Goal: Task Accomplishment & Management: Use online tool/utility

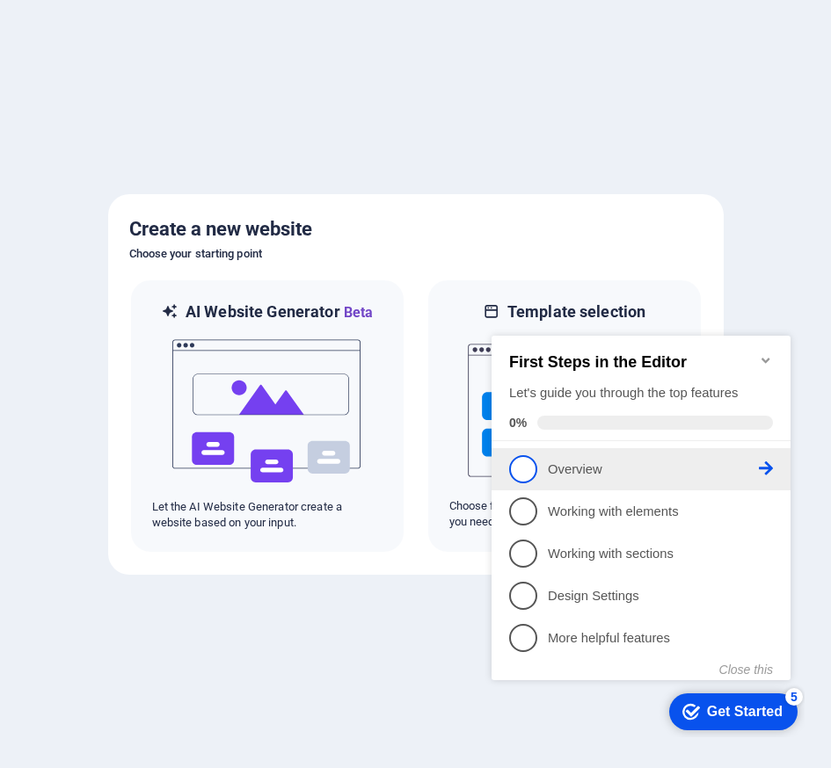
click at [522, 463] on span "1" at bounding box center [523, 469] width 28 height 28
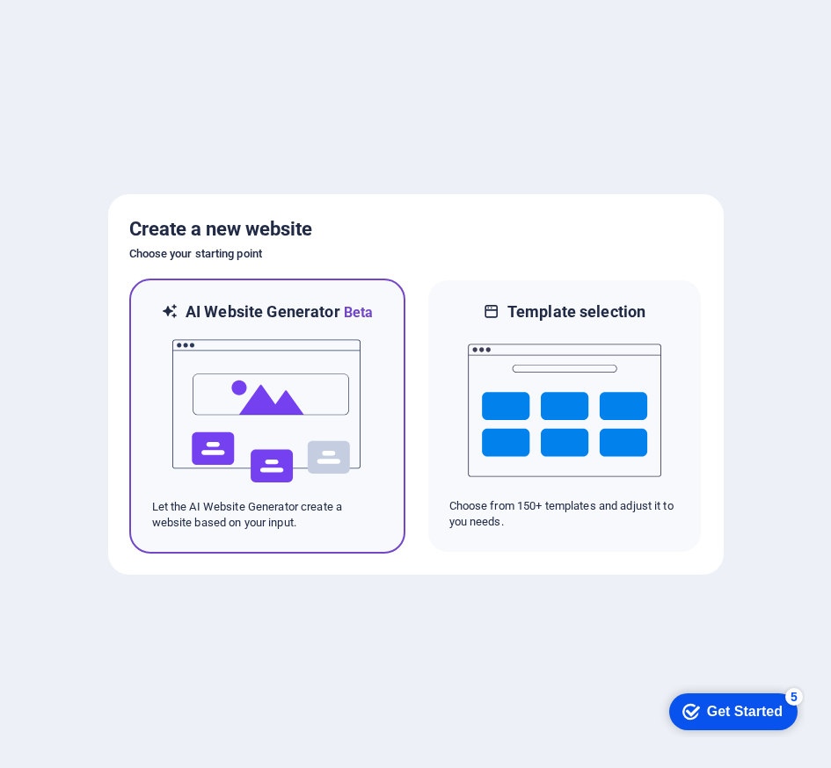
click at [233, 372] on img at bounding box center [267, 411] width 193 height 176
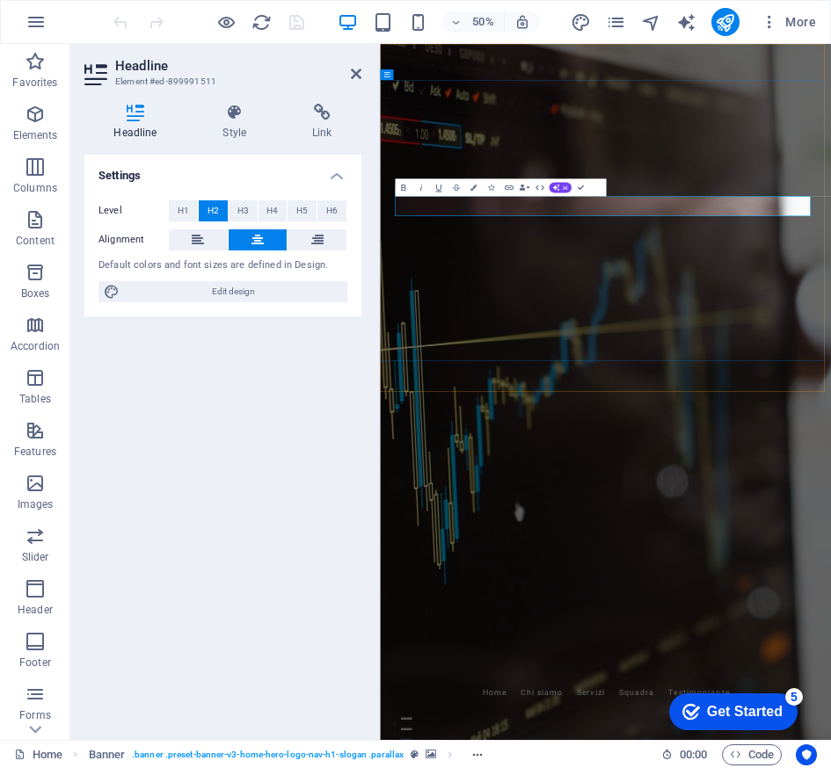
drag, startPoint x: 745, startPoint y: 366, endPoint x: 1051, endPoint y: 369, distance: 305.9
drag, startPoint x: 772, startPoint y: 550, endPoint x: 975, endPoint y: 341, distance: 291.5
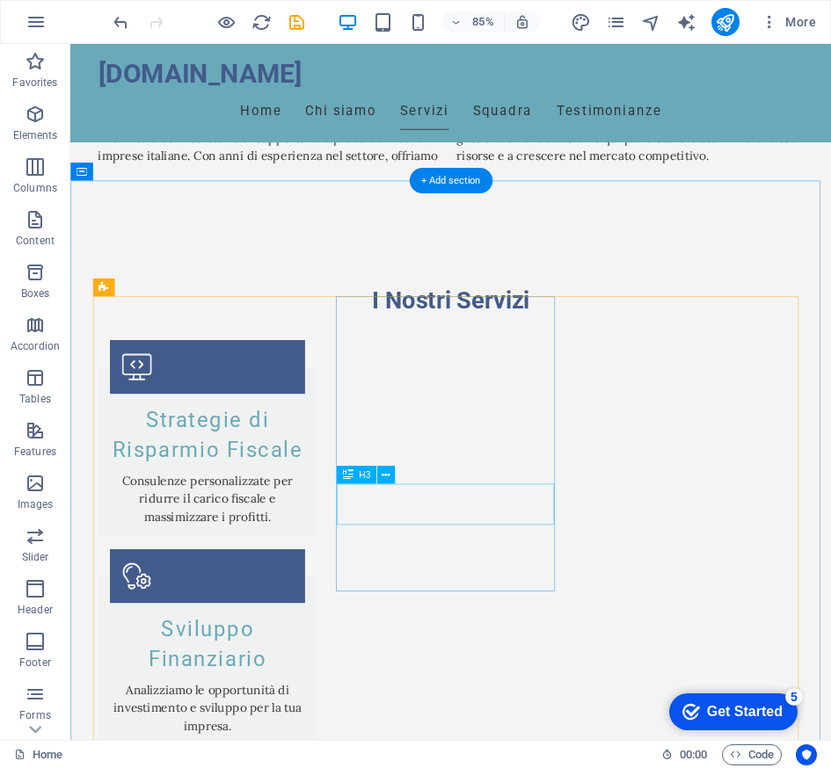
scroll to position [1231, 0]
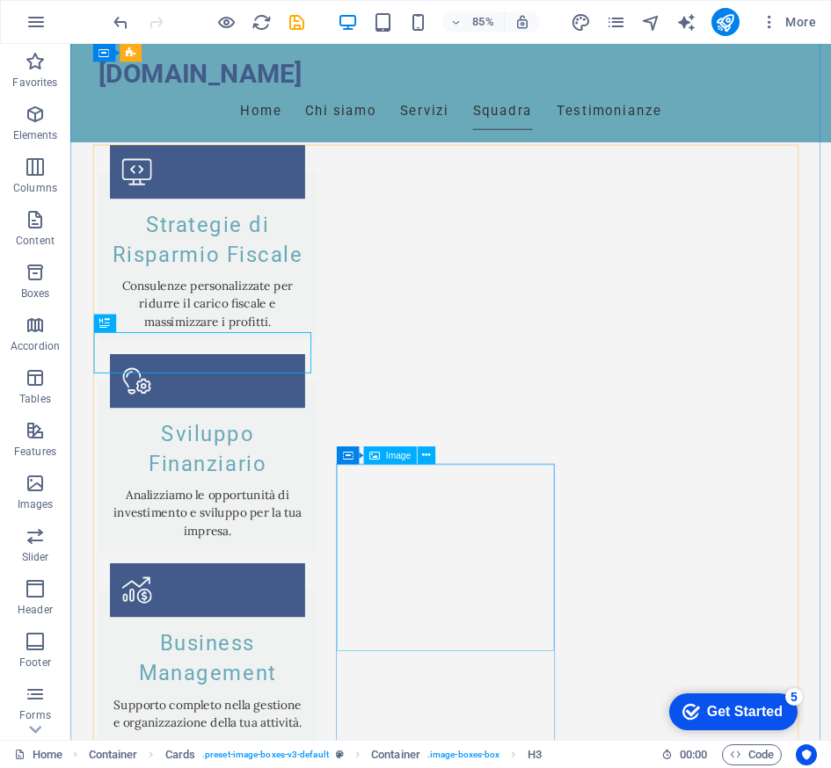
scroll to position [1318, 0]
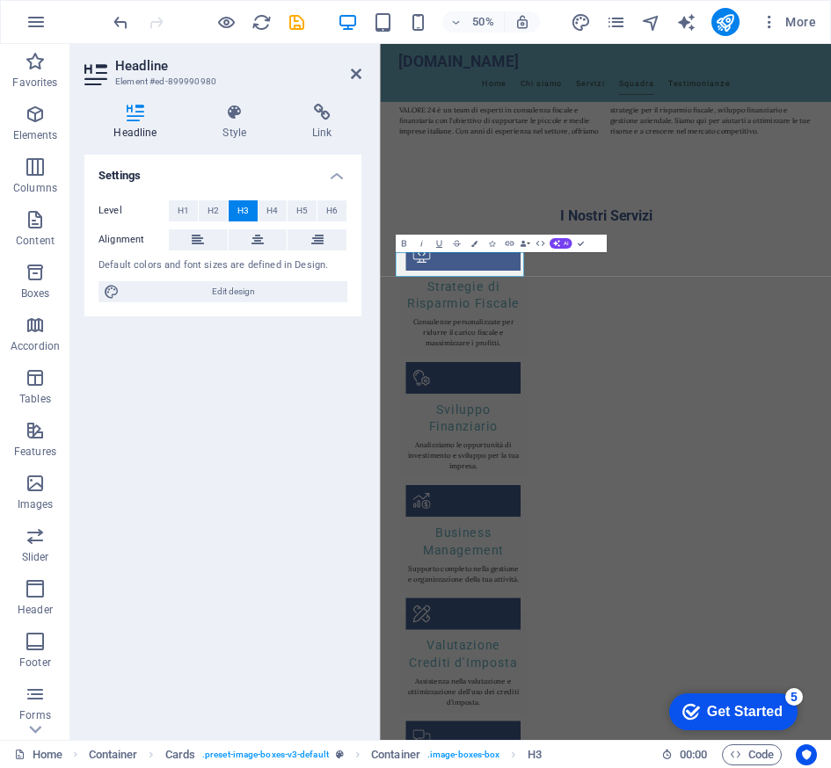
click at [257, 425] on div "Settings Level H1 H2 H3 H4 H5 H6 Alignment Default colors and font sizes are de…" at bounding box center [222, 440] width 277 height 571
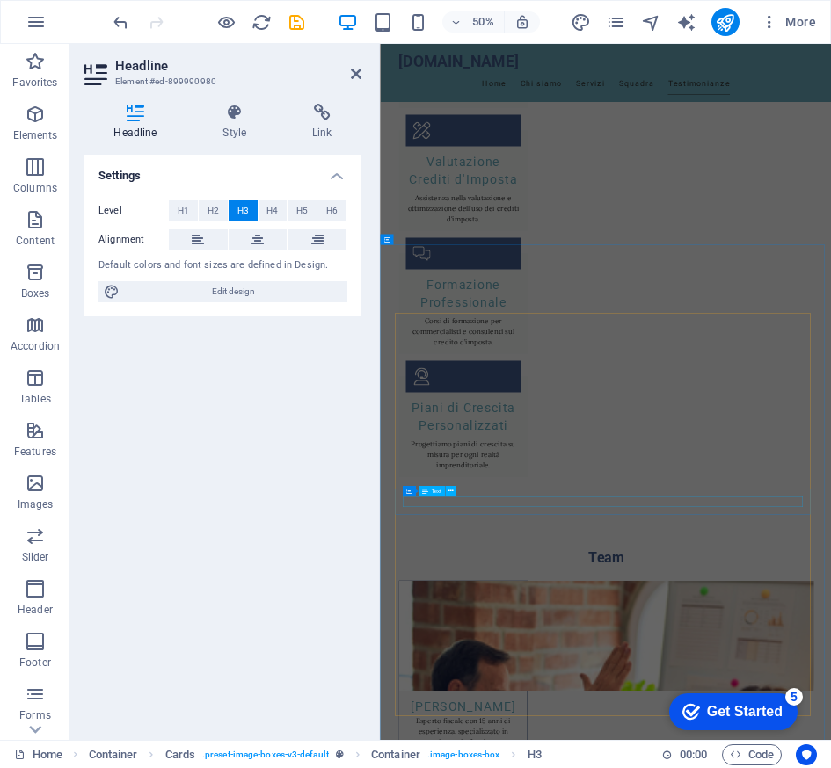
scroll to position [2931, 0]
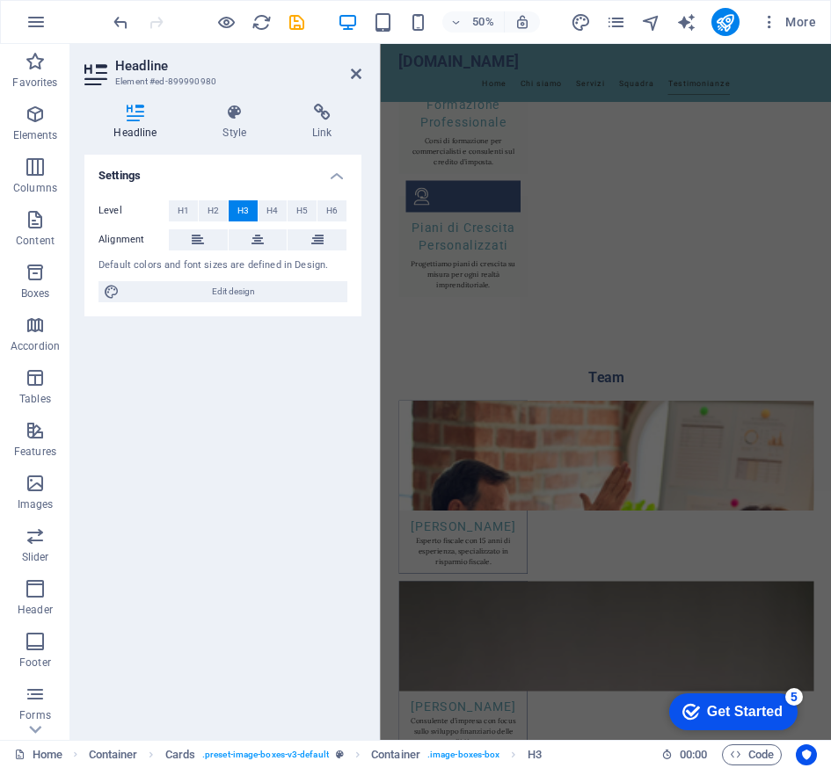
click at [728, 711] on div "Get Started" at bounding box center [745, 712] width 76 height 16
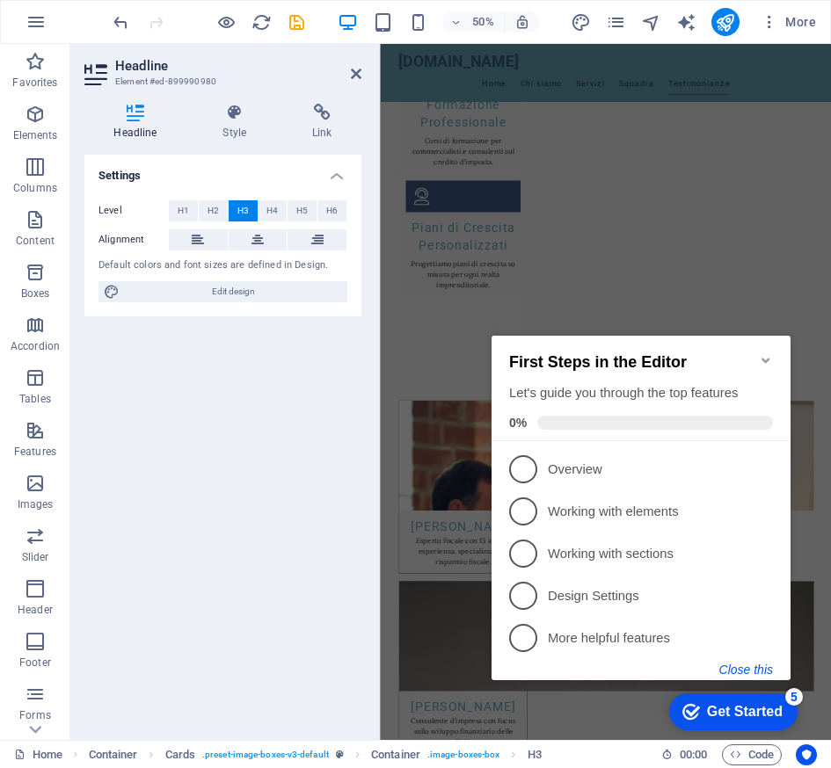
click at [744, 663] on button "Close this" at bounding box center [746, 670] width 54 height 14
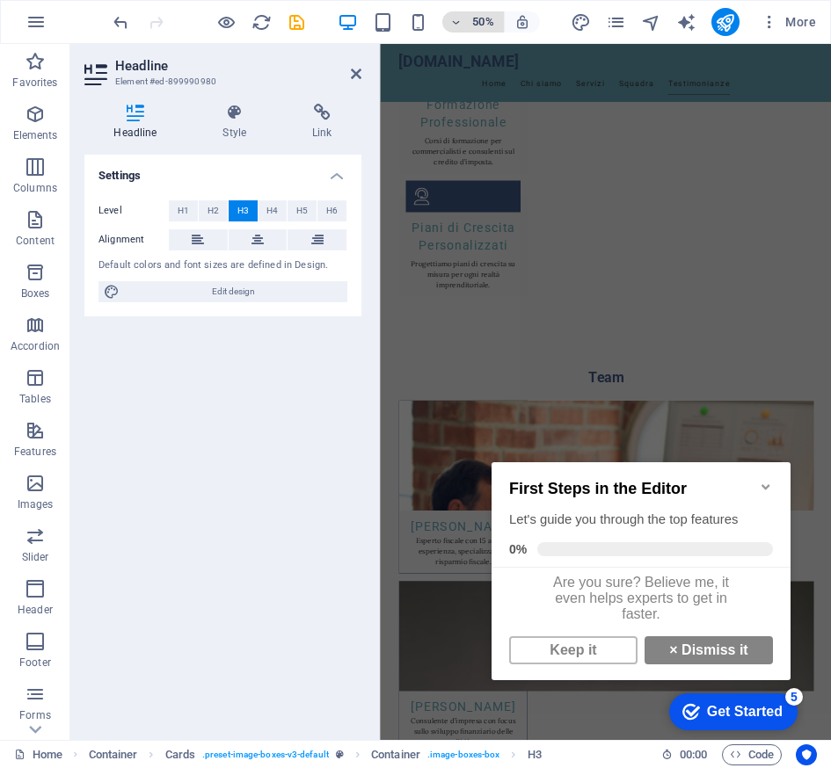
click at [460, 18] on icon "button" at bounding box center [455, 22] width 12 height 11
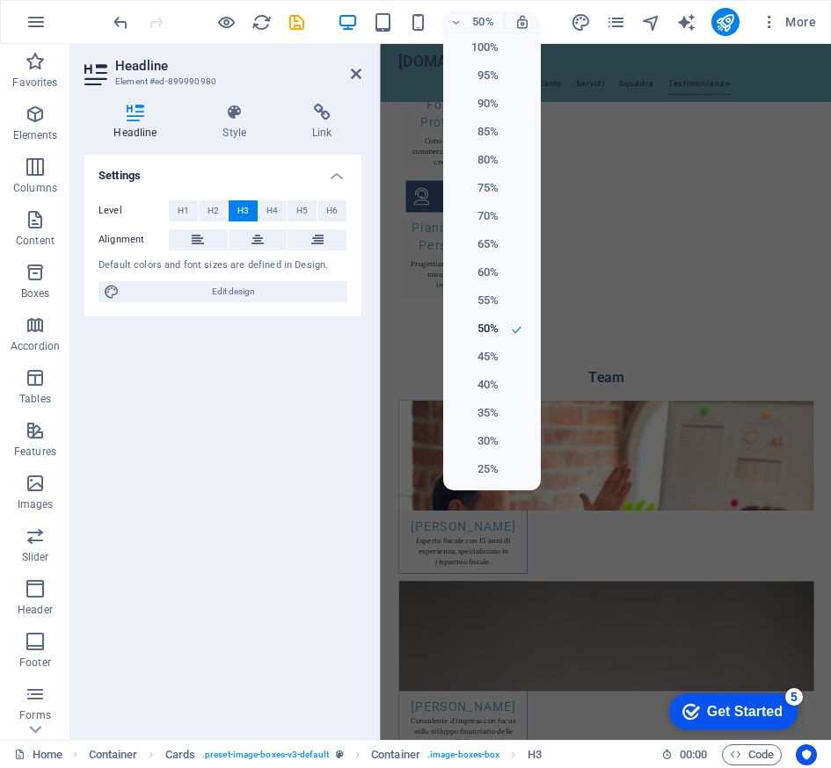
click at [355, 21] on div at bounding box center [415, 384] width 831 height 768
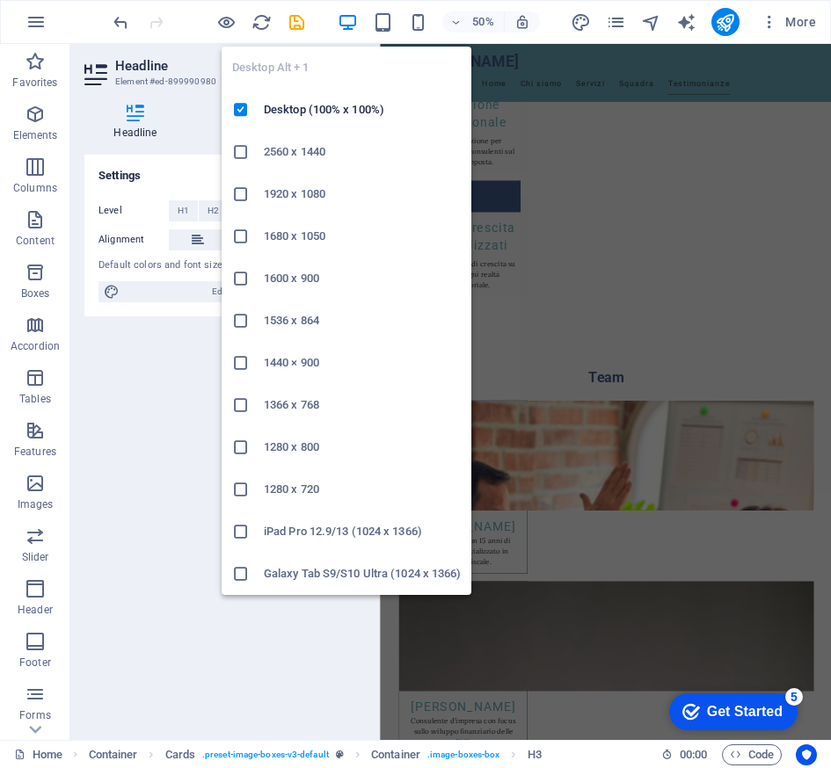
click at [344, 20] on icon "button" at bounding box center [348, 22] width 20 height 20
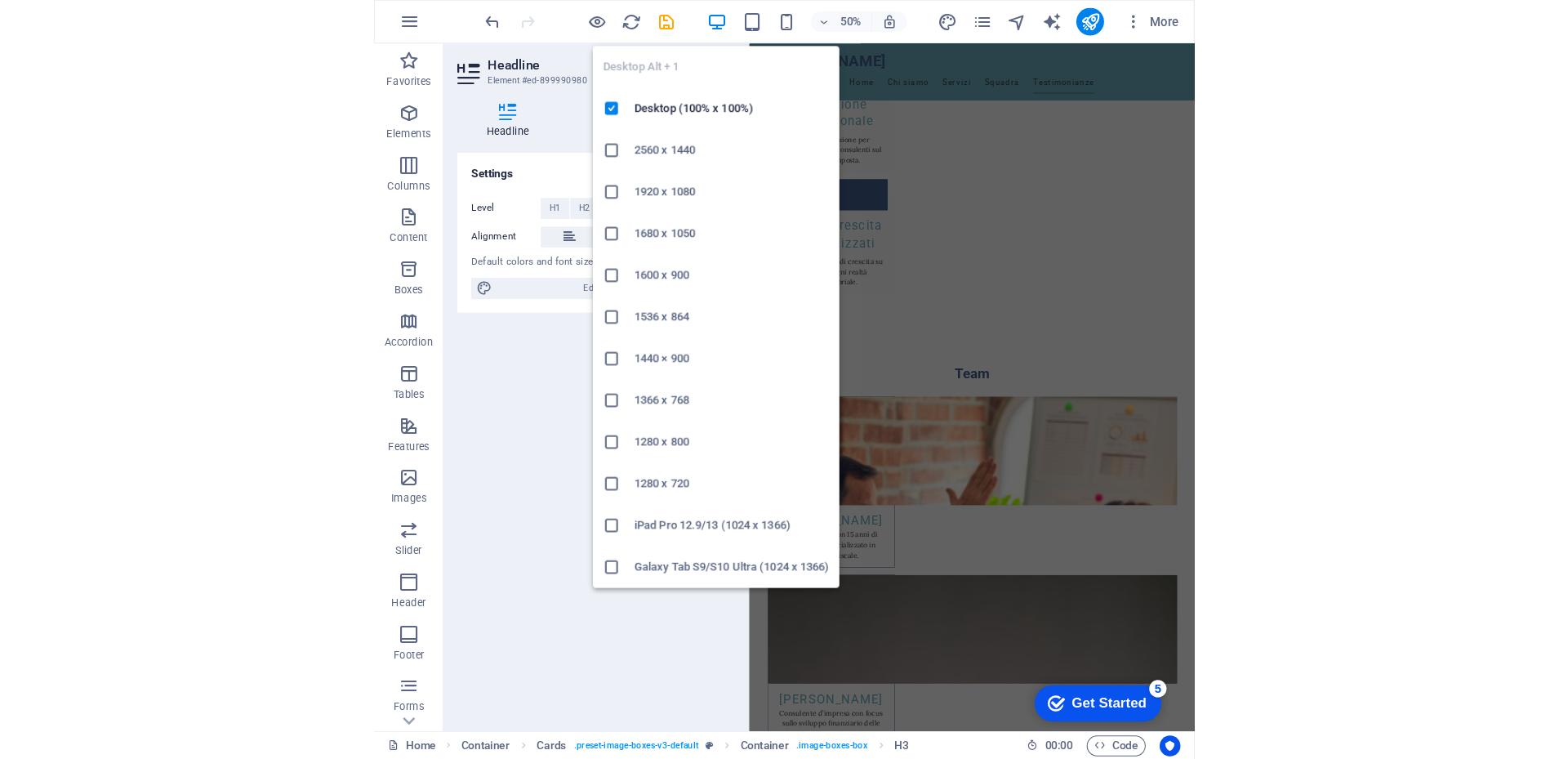
scroll to position [1261, 0]
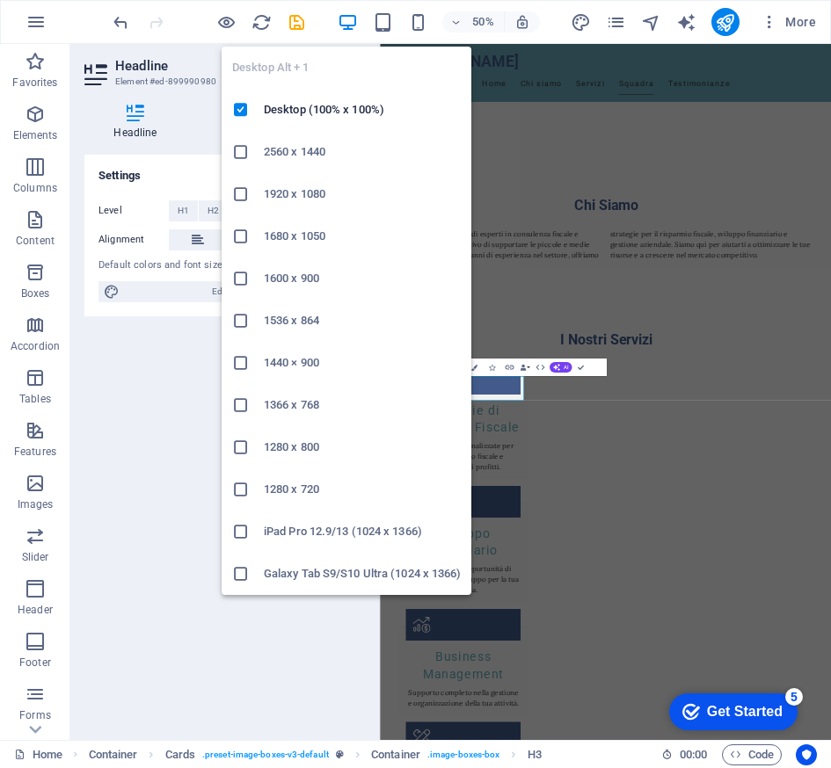
click at [344, 20] on icon "button" at bounding box center [348, 22] width 20 height 20
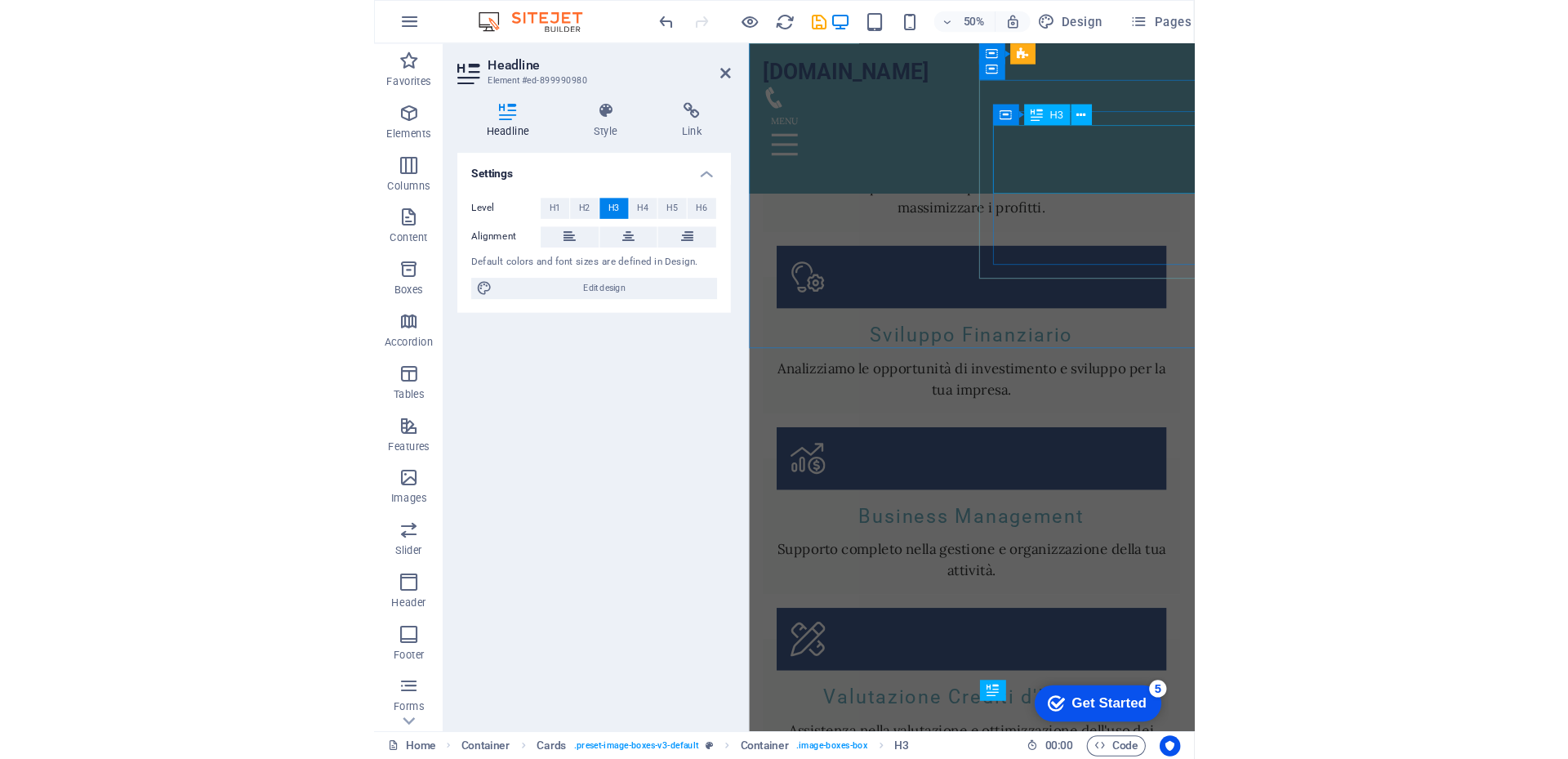
scroll to position [960, 0]
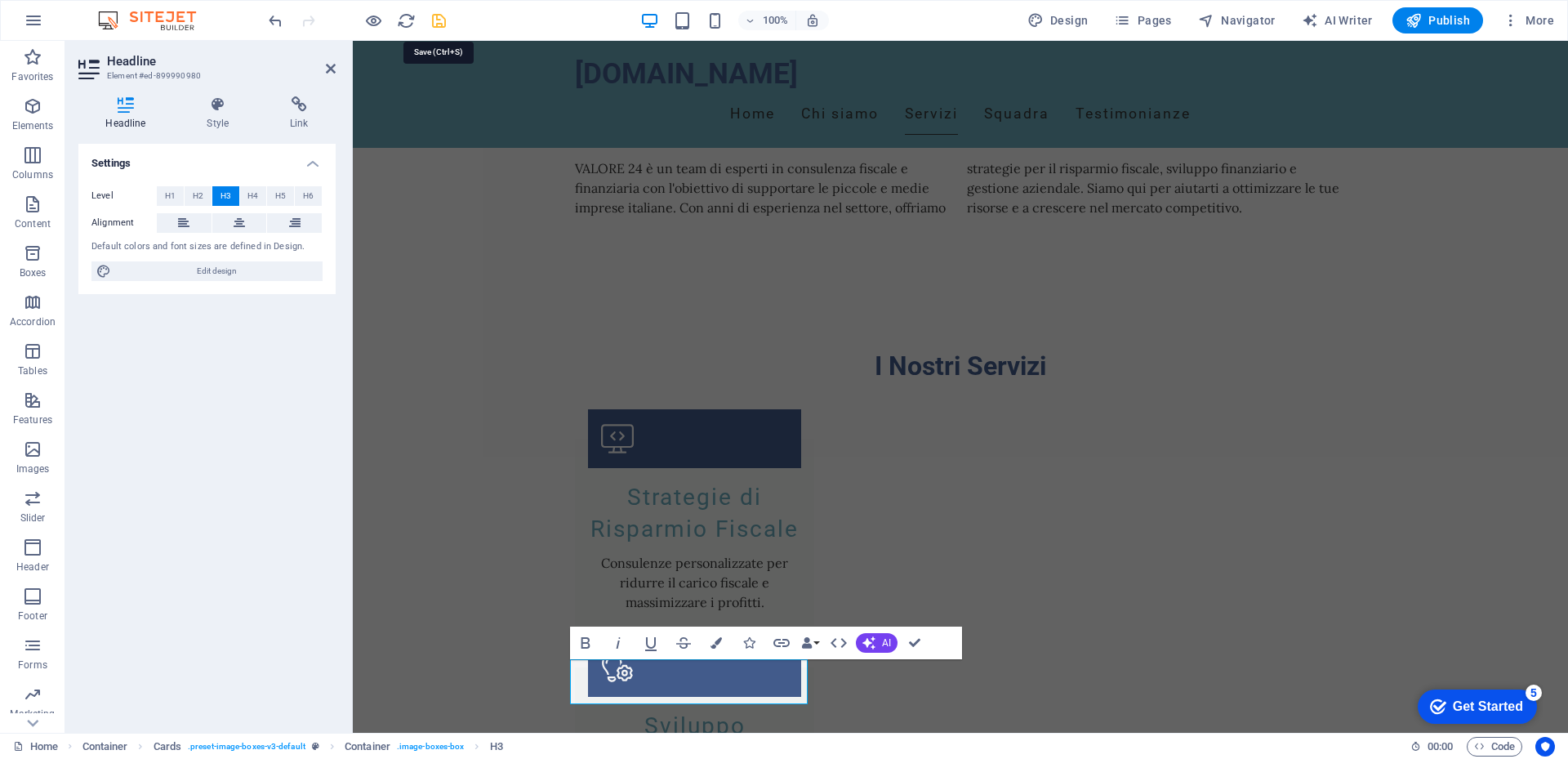
click at [436, 17] on icon "save" at bounding box center [438, 20] width 19 height 19
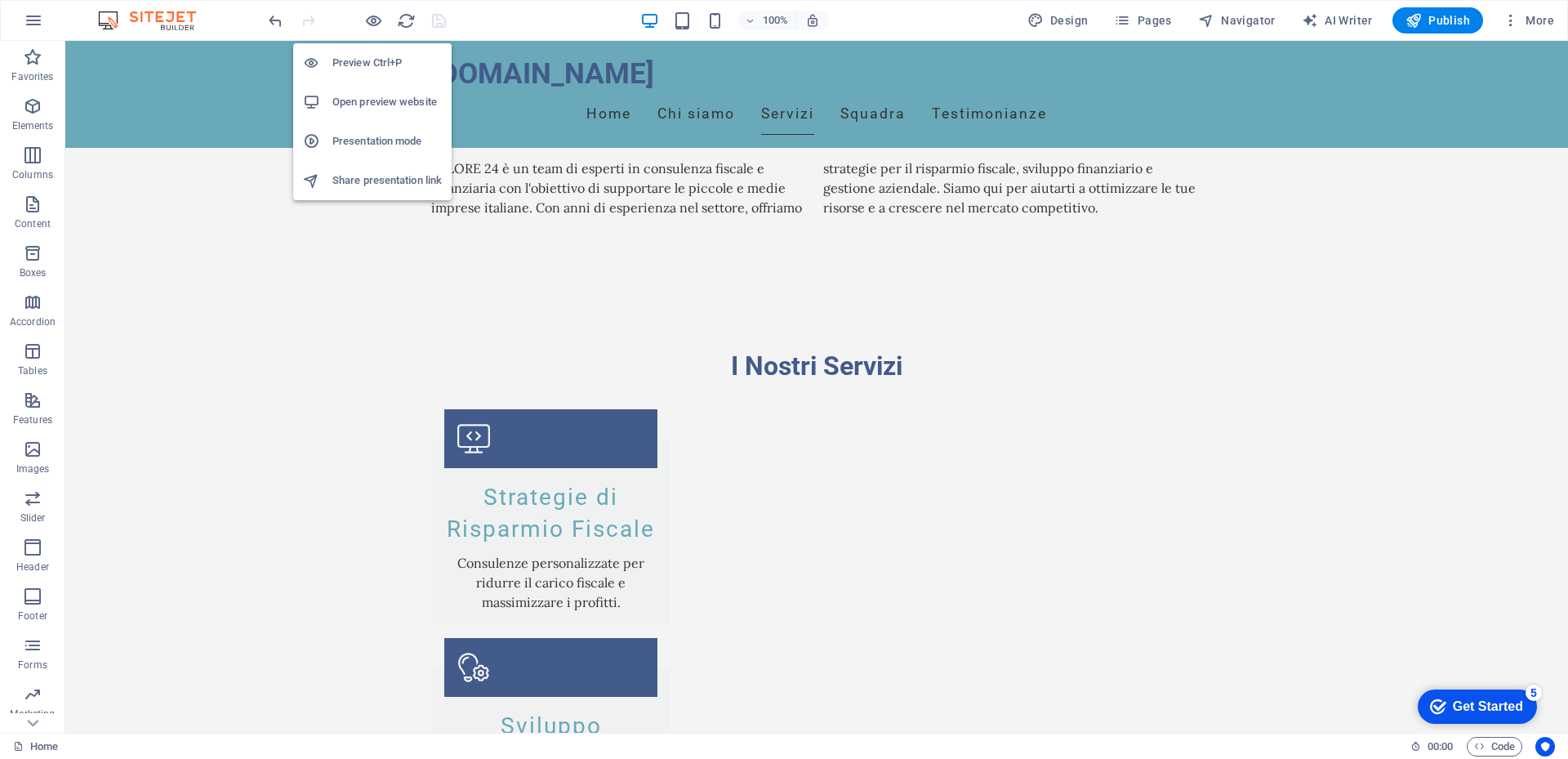
click at [374, 100] on h6 "Open preview website" at bounding box center [387, 101] width 110 height 20
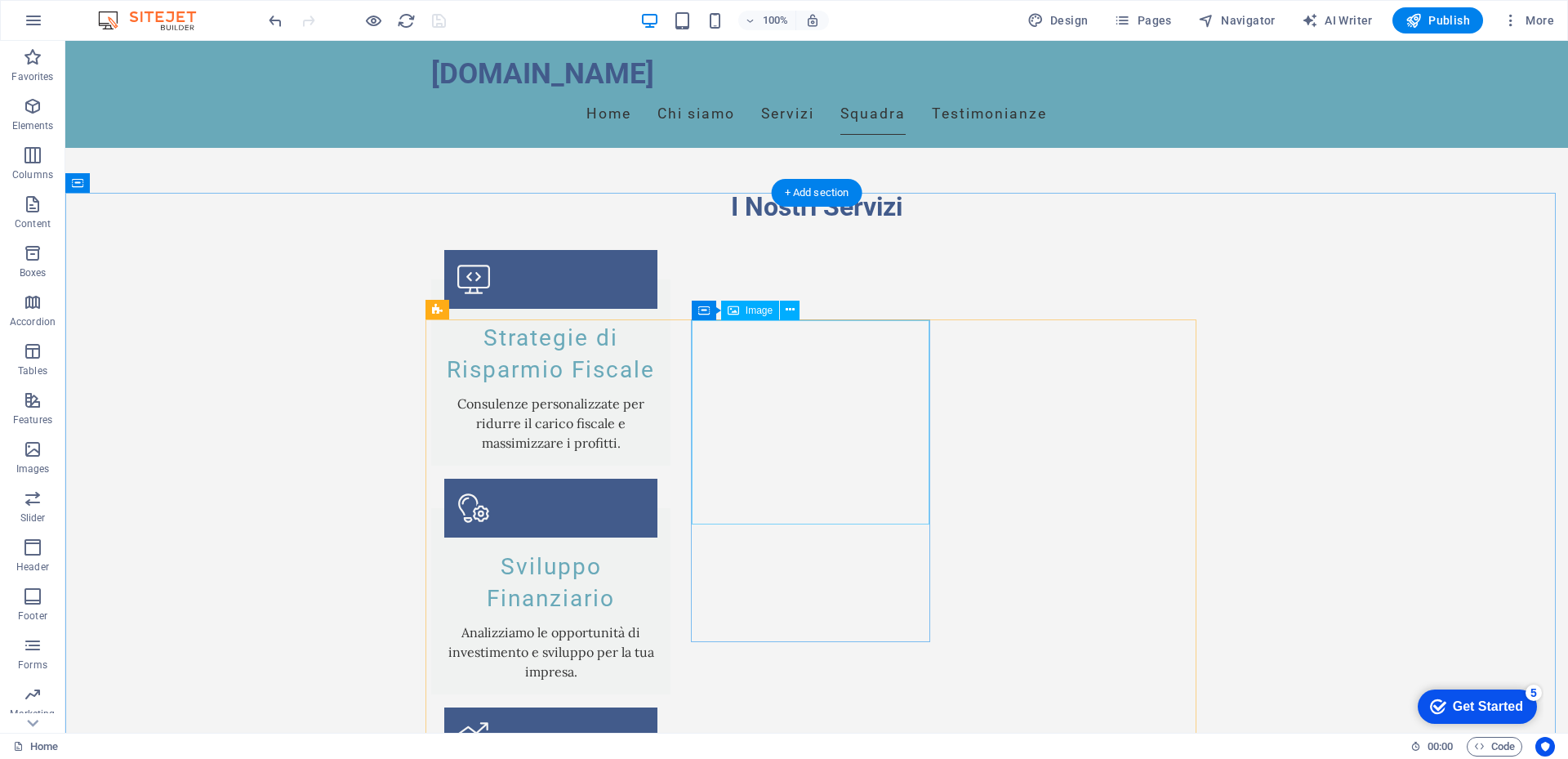
scroll to position [1123, 0]
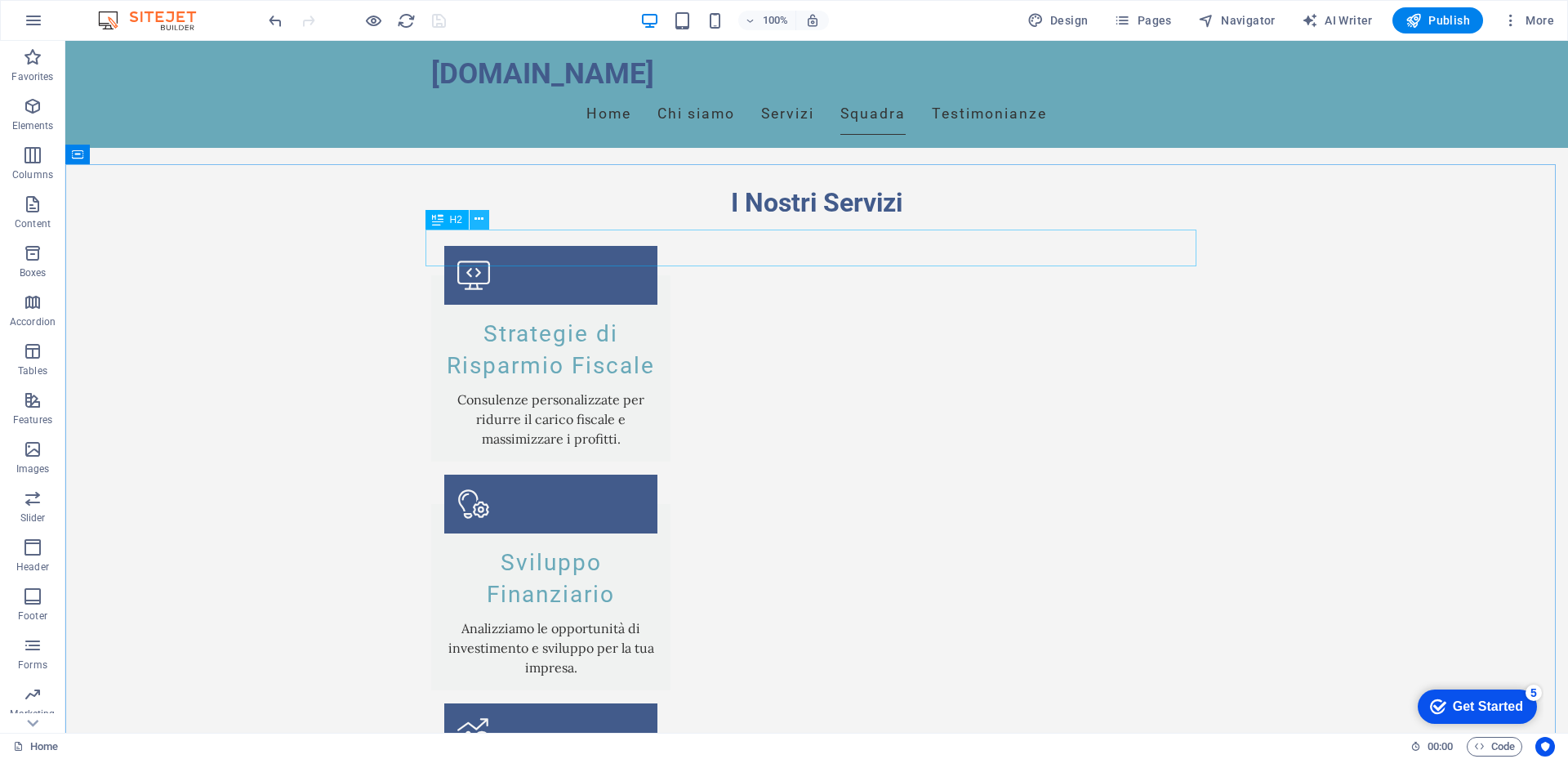
click at [482, 219] on icon at bounding box center [479, 219] width 9 height 17
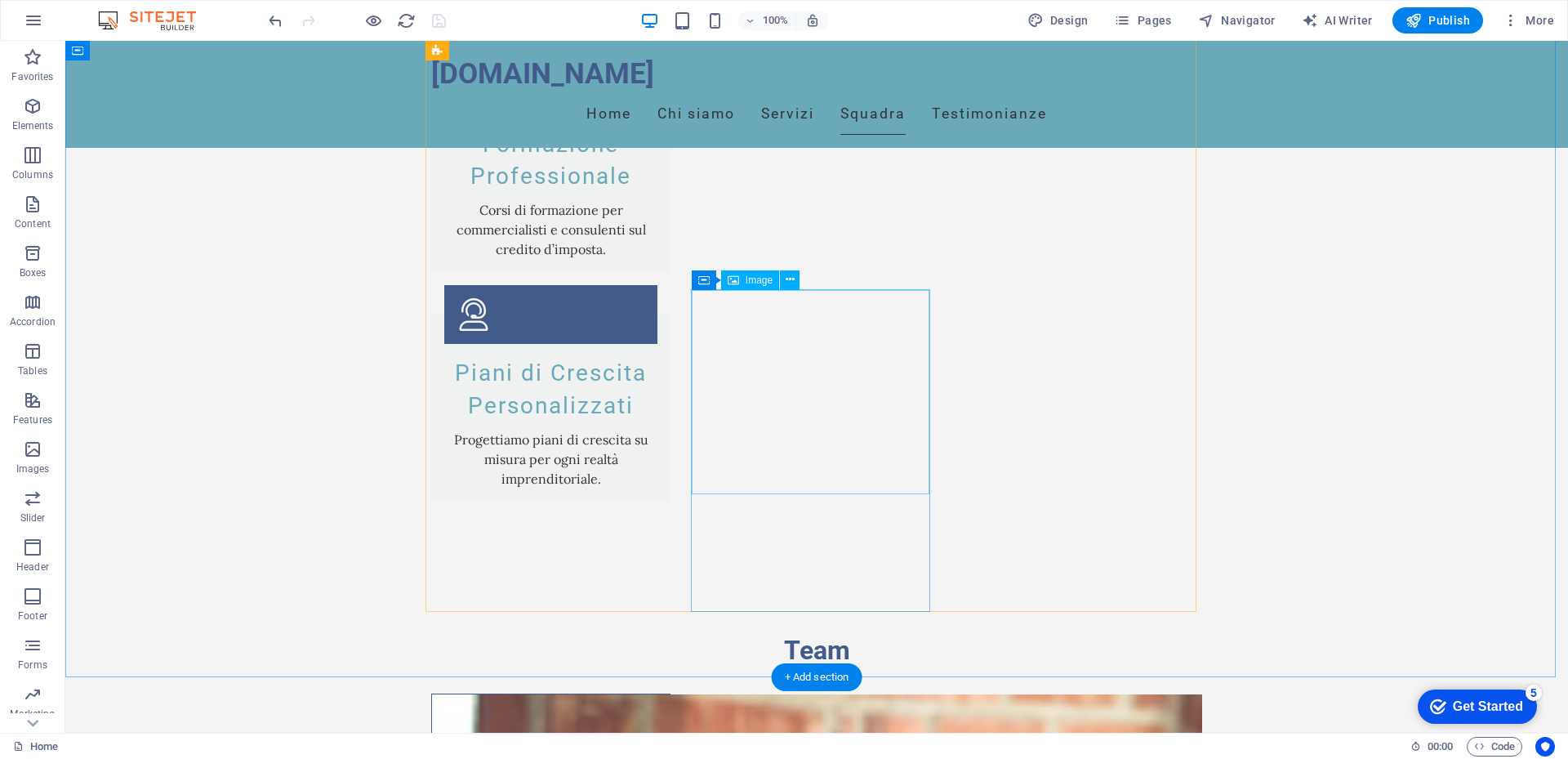
scroll to position [1473, 0]
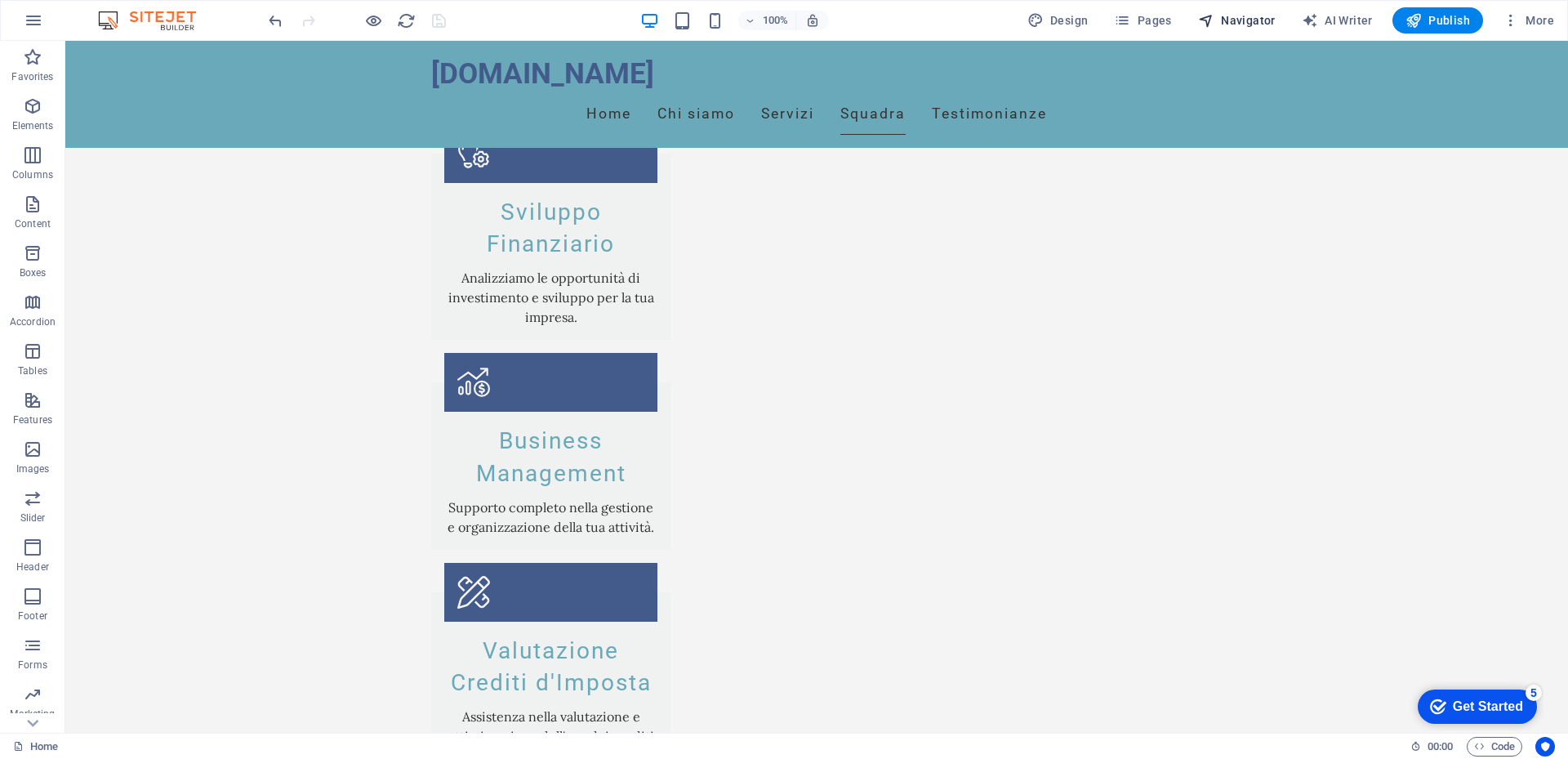
click at [771, 27] on span "Navigator" at bounding box center [1236, 20] width 78 height 17
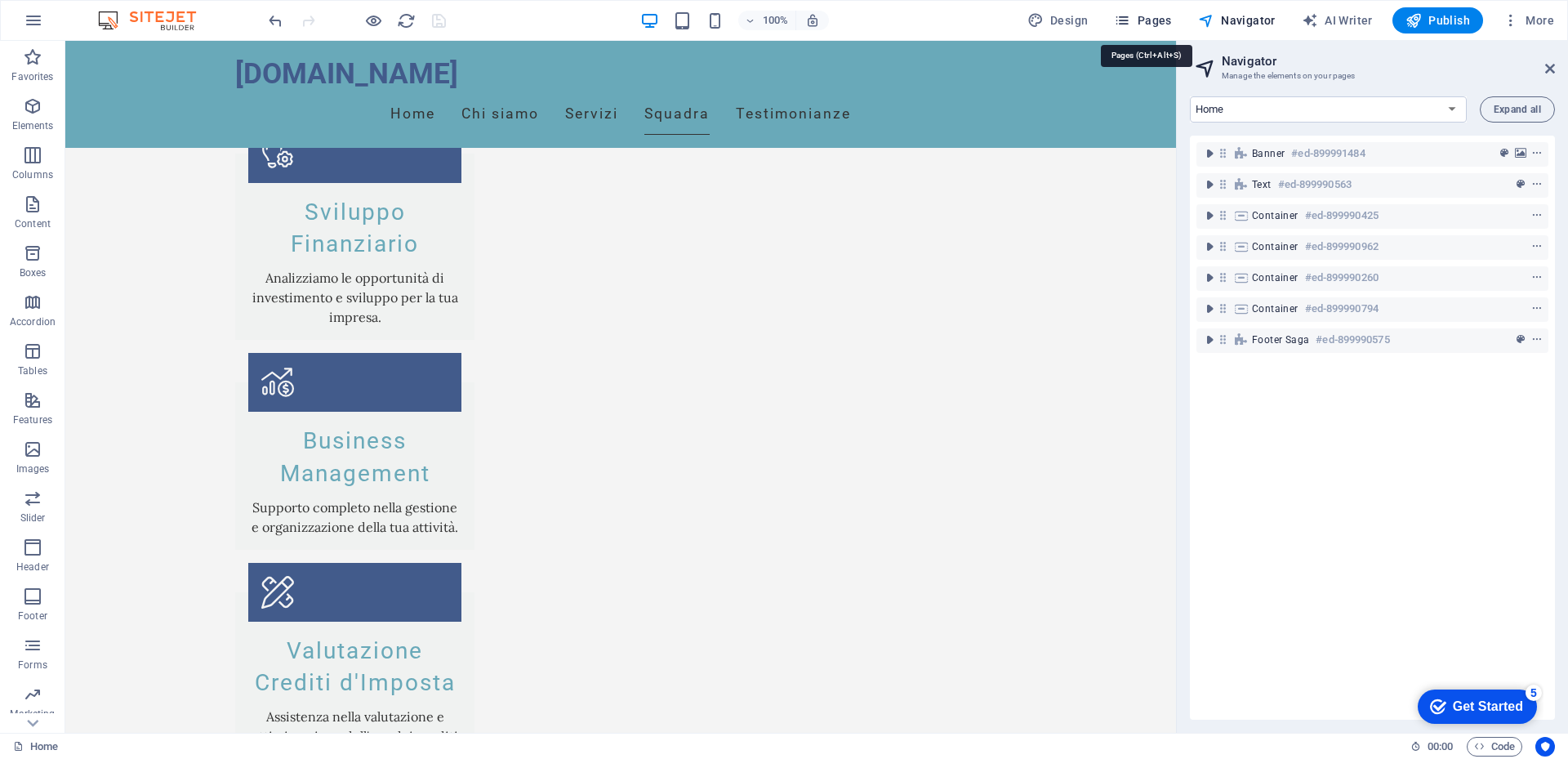
click at [771, 20] on span "Pages" at bounding box center [1143, 20] width 58 height 17
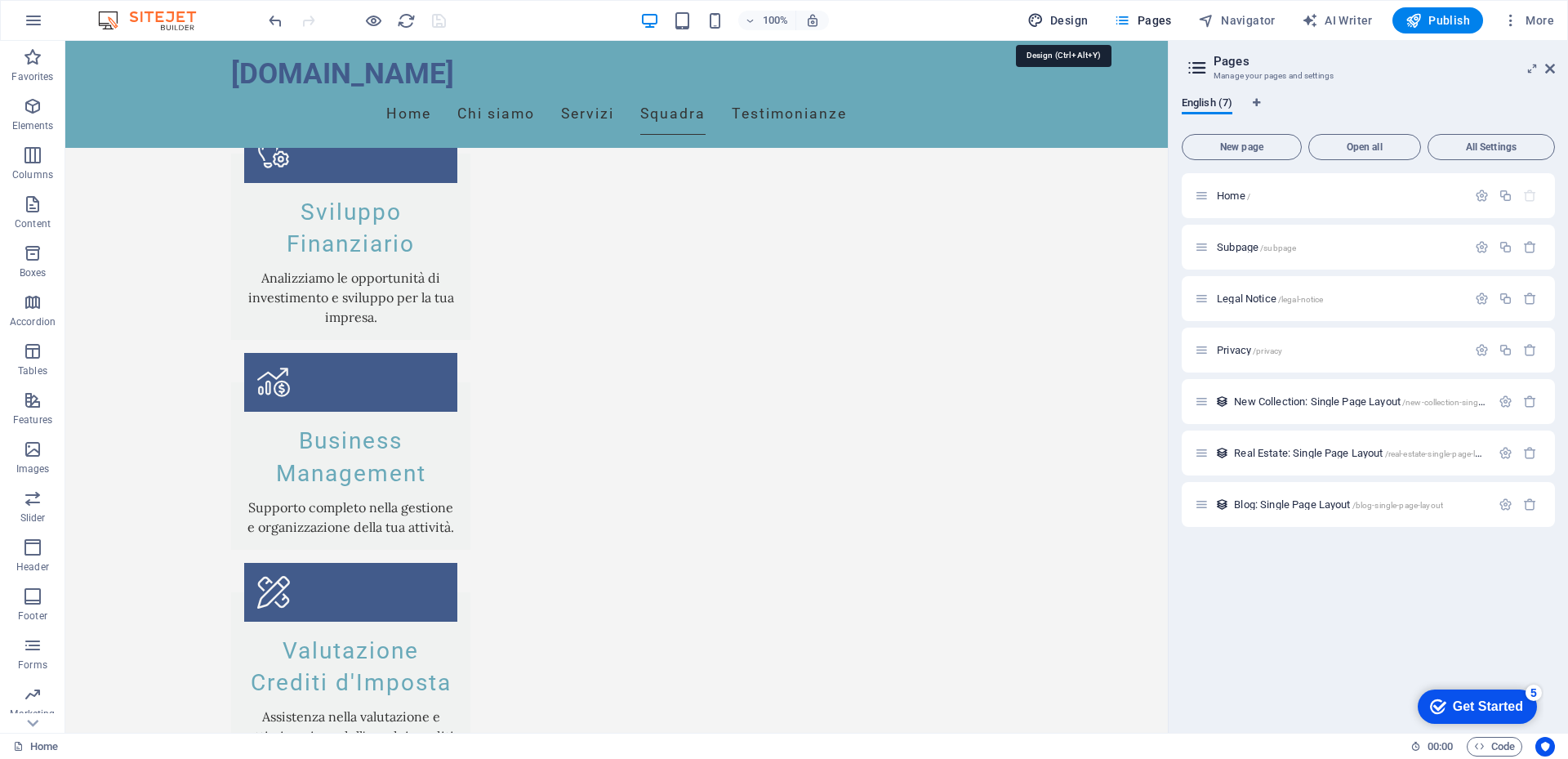
click at [771, 19] on span "Design" at bounding box center [1058, 20] width 61 height 17
select select "px"
select select "200"
select select "px"
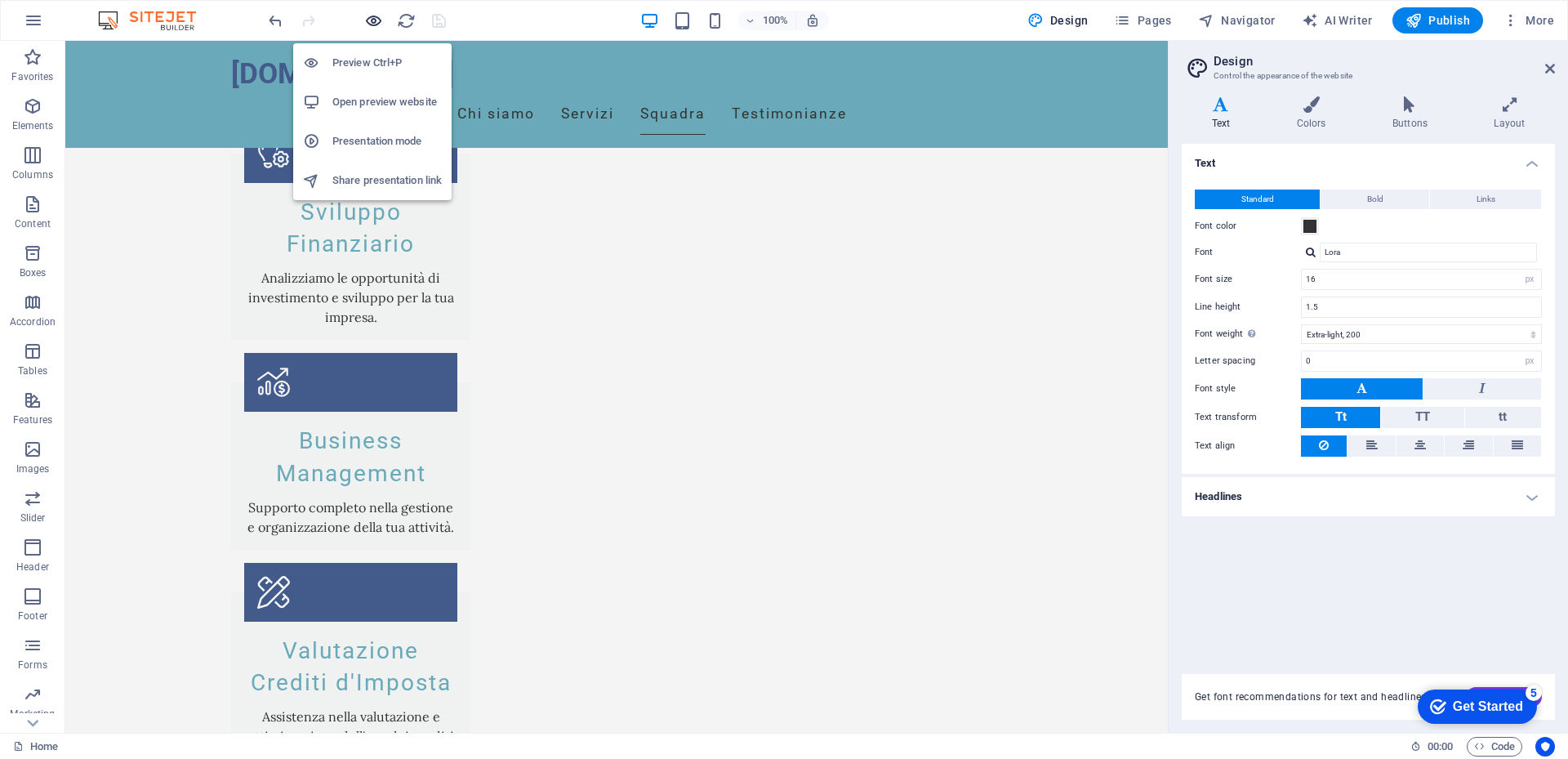
click at [377, 26] on icon "button" at bounding box center [373, 20] width 19 height 19
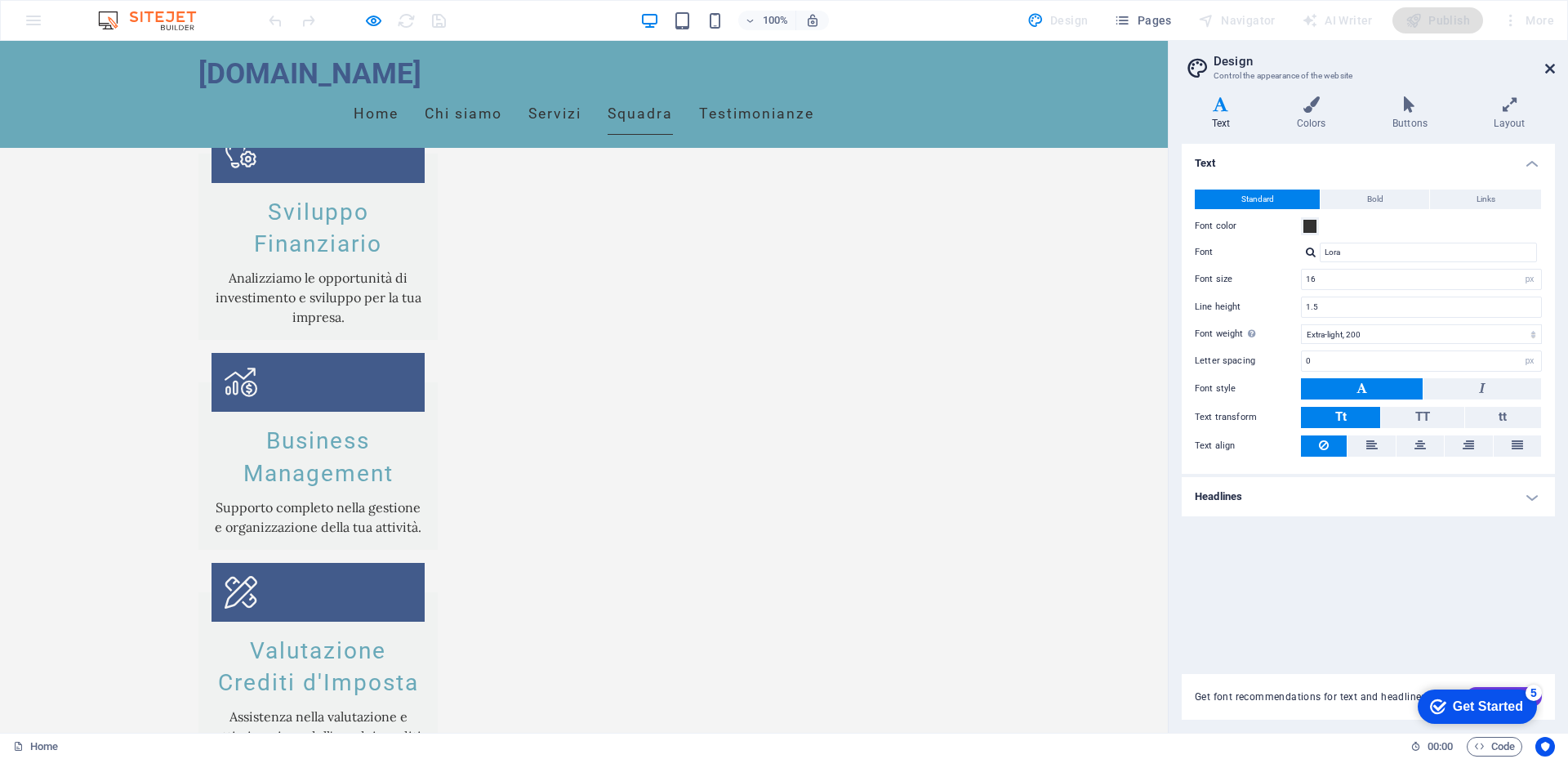
click at [771, 71] on icon at bounding box center [1549, 69] width 10 height 13
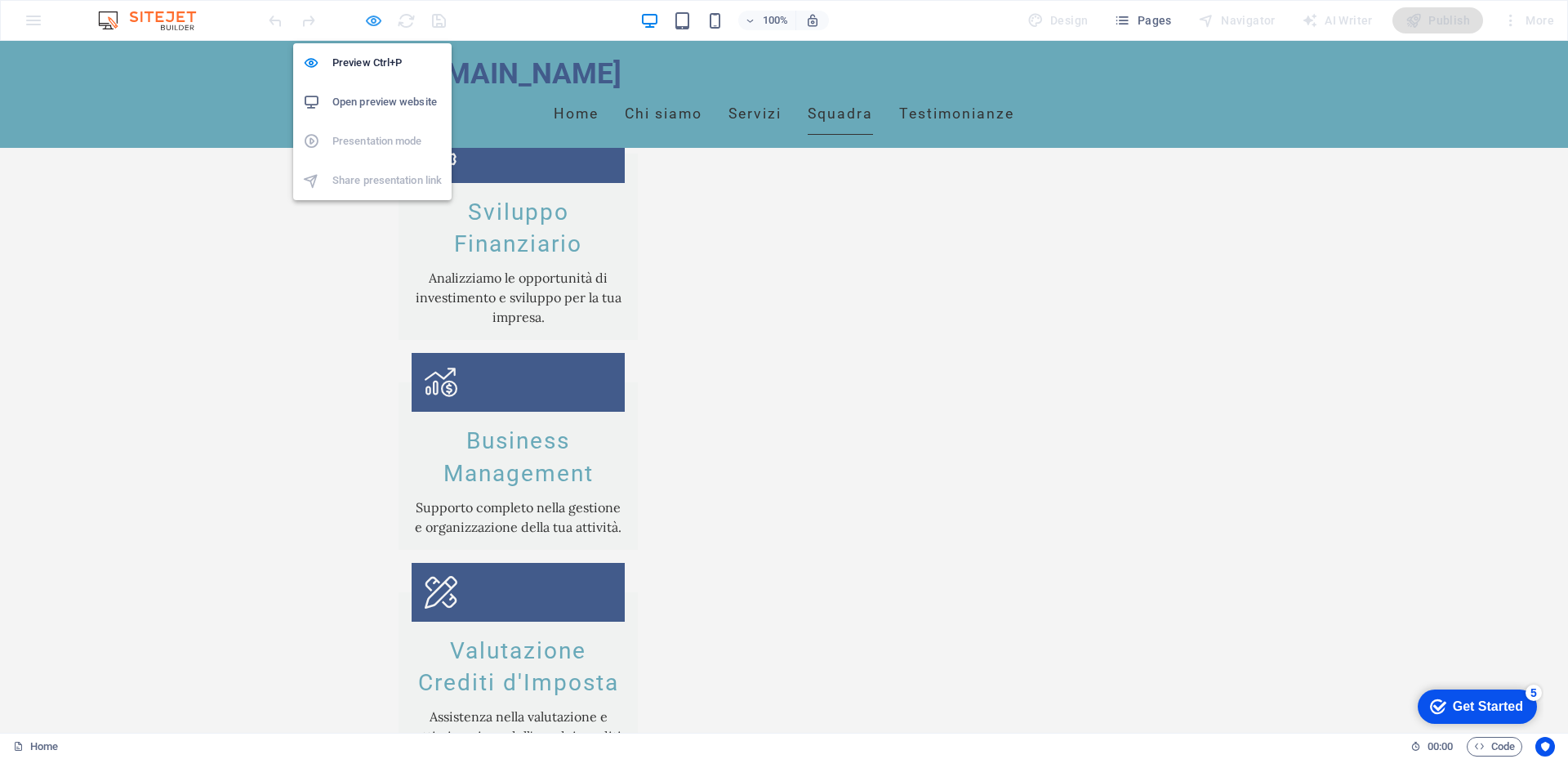
click at [371, 24] on icon "button" at bounding box center [373, 20] width 19 height 19
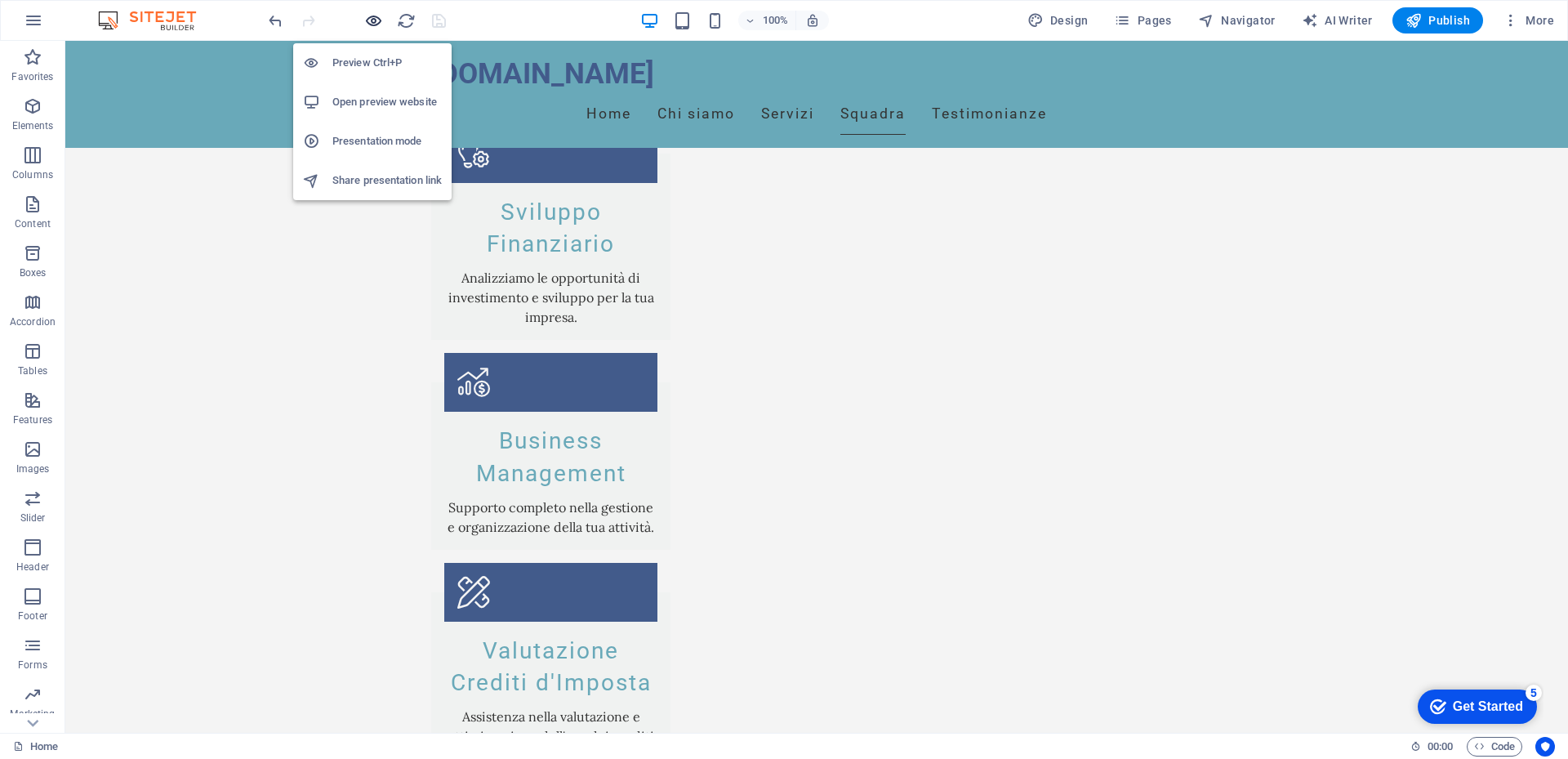
click at [371, 24] on icon "button" at bounding box center [373, 20] width 19 height 19
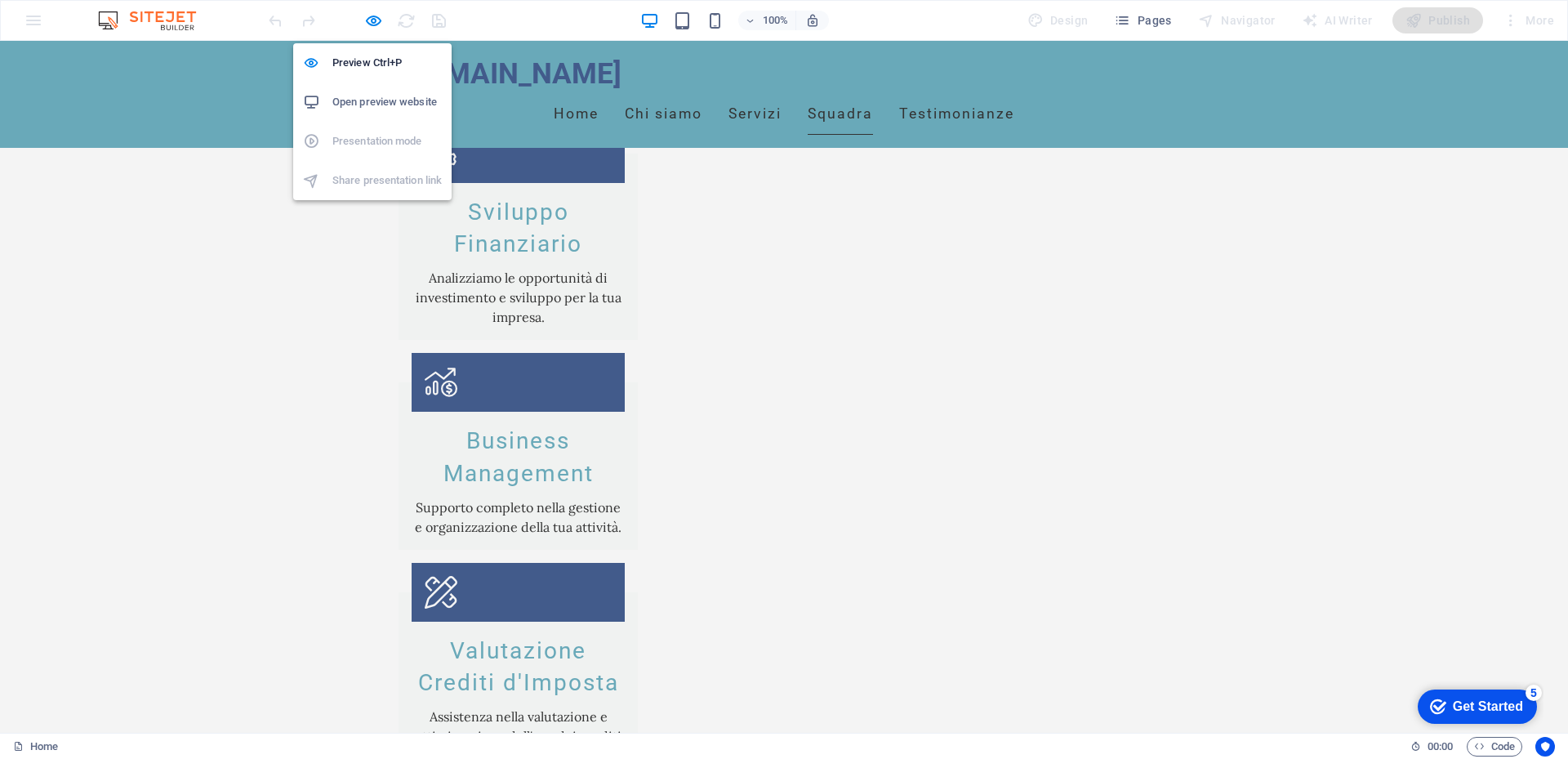
click at [371, 98] on h6 "Open preview website" at bounding box center [387, 101] width 110 height 20
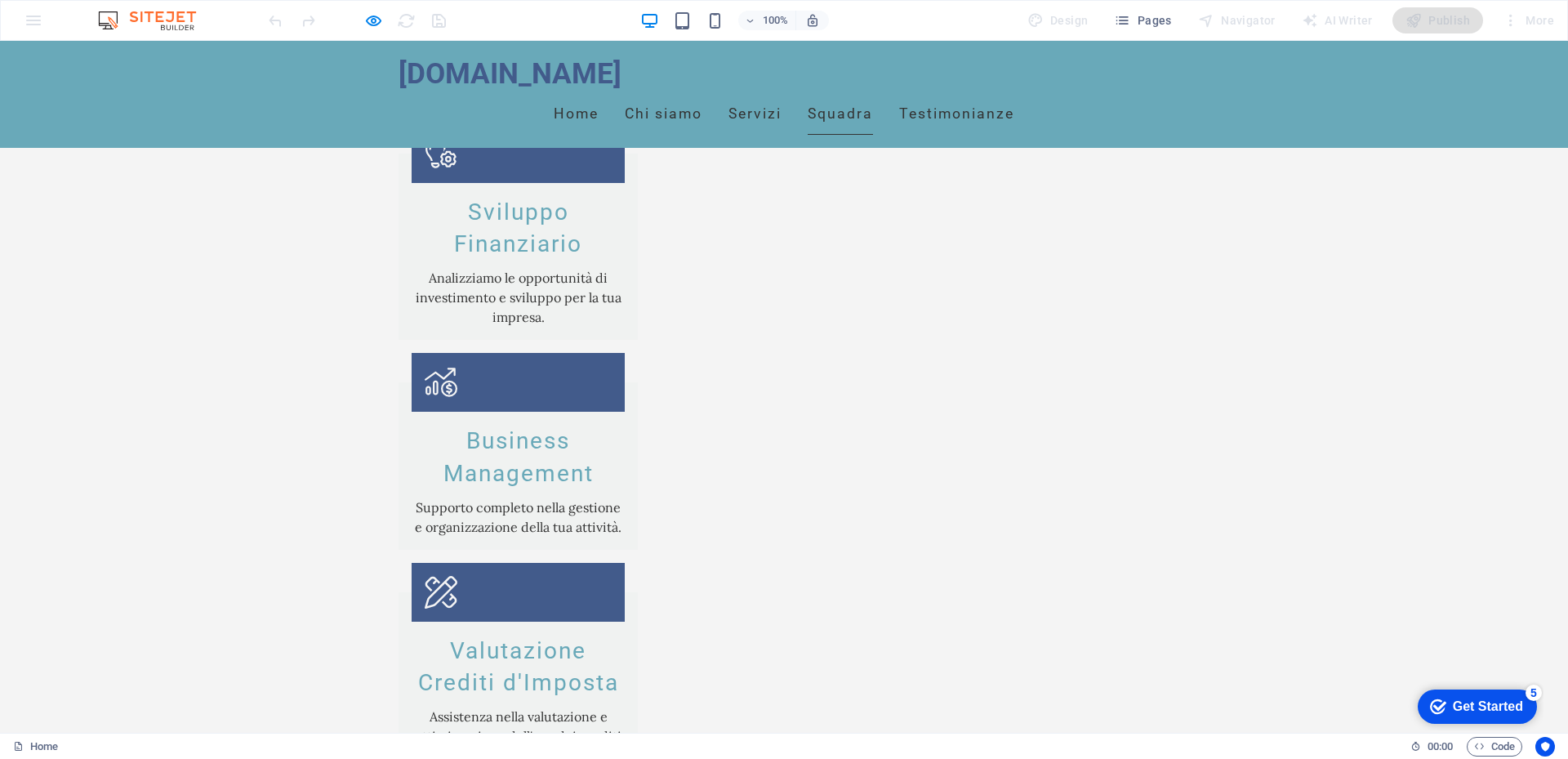
click at [36, 22] on div "100% Design Pages Navigator AI Writer Publish More" at bounding box center [784, 20] width 1566 height 39
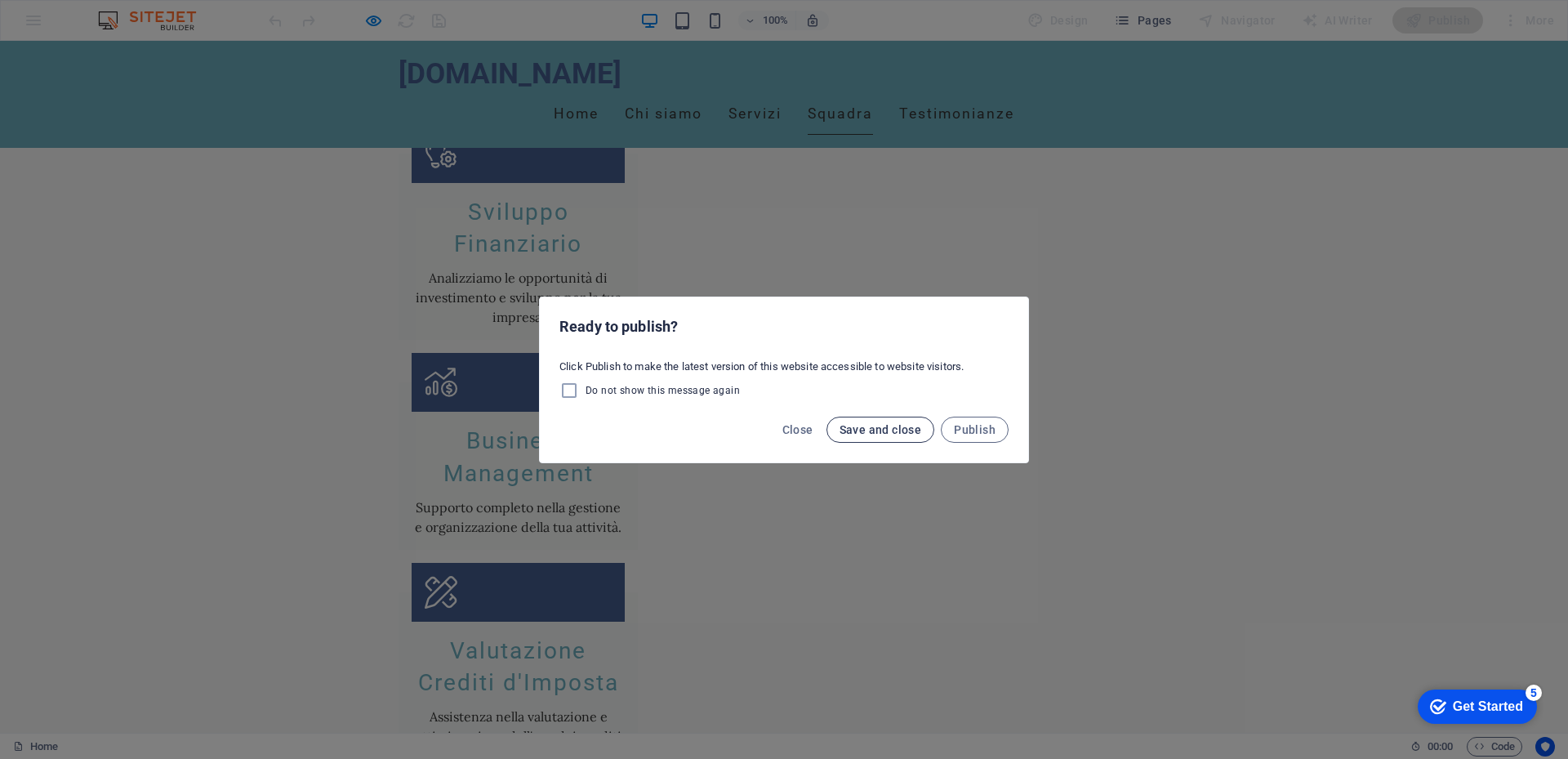
click at [771, 429] on span "Save and close" at bounding box center [881, 429] width 83 height 13
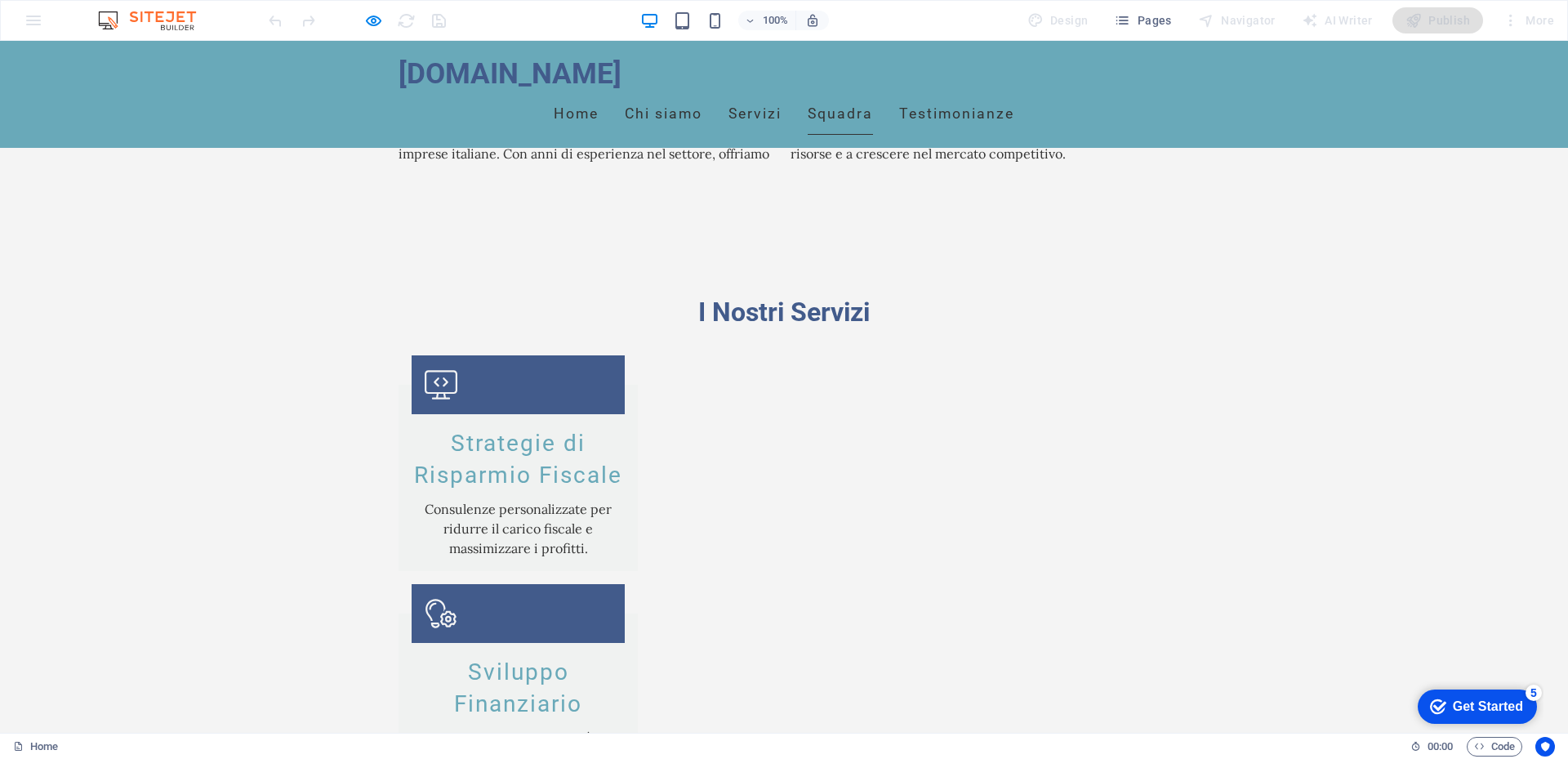
scroll to position [983, 0]
